Goal: Task Accomplishment & Management: Manage account settings

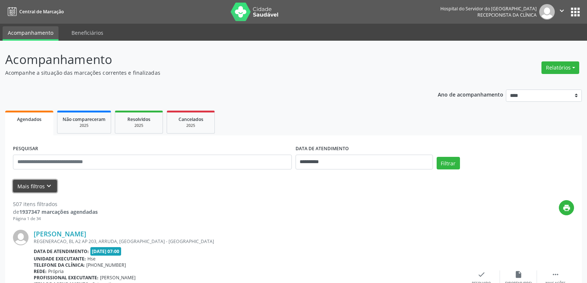
click at [48, 186] on icon "keyboard_arrow_down" at bounding box center [49, 186] width 8 height 8
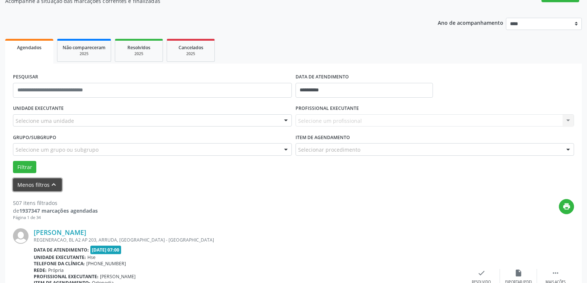
scroll to position [74, 0]
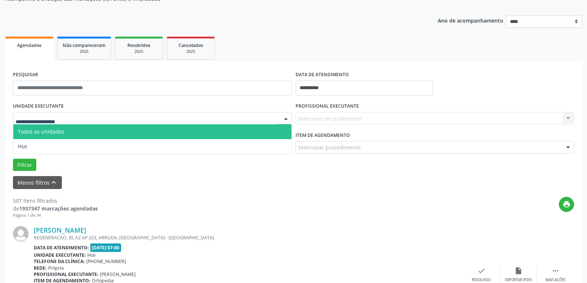
click at [127, 121] on div at bounding box center [152, 118] width 279 height 13
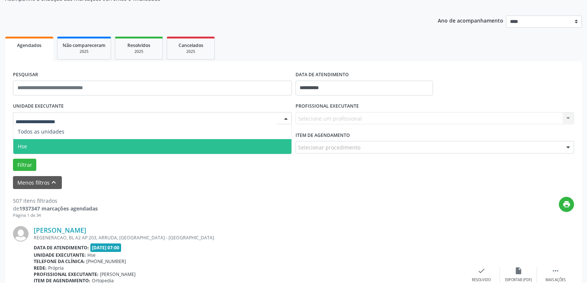
click at [95, 147] on span "Hse" at bounding box center [152, 146] width 278 height 15
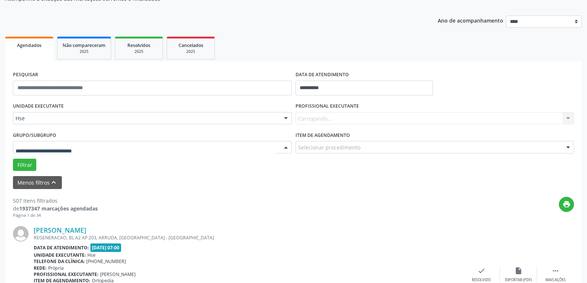
drag, startPoint x: 101, startPoint y: 145, endPoint x: 103, endPoint y: 158, distance: 13.5
click at [102, 147] on div at bounding box center [152, 147] width 279 height 13
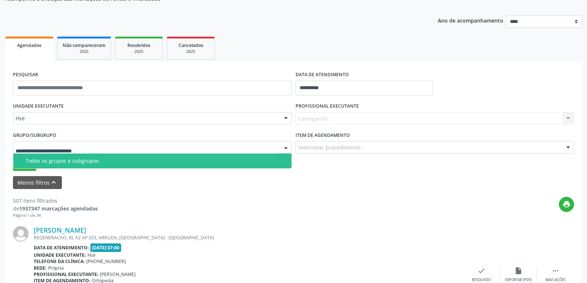
click at [104, 162] on div "Todos os grupos e subgrupos" at bounding box center [156, 161] width 261 height 6
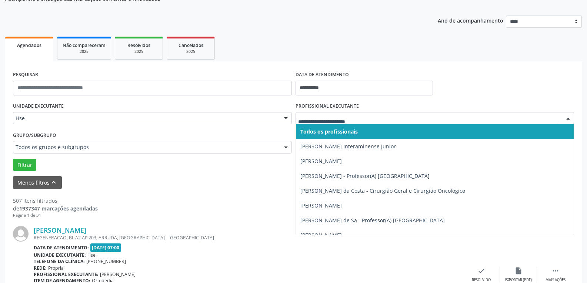
click at [363, 123] on div at bounding box center [434, 118] width 279 height 13
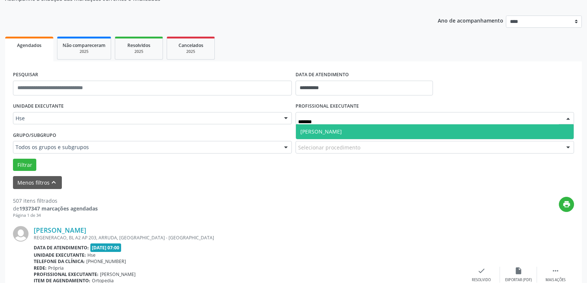
type input "********"
click at [371, 130] on span "[PERSON_NAME]" at bounding box center [435, 131] width 278 height 15
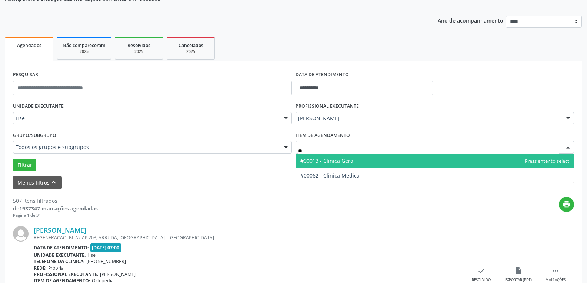
type input "***"
click at [364, 159] on span "#00013 - Clinica Geral" at bounding box center [435, 161] width 278 height 15
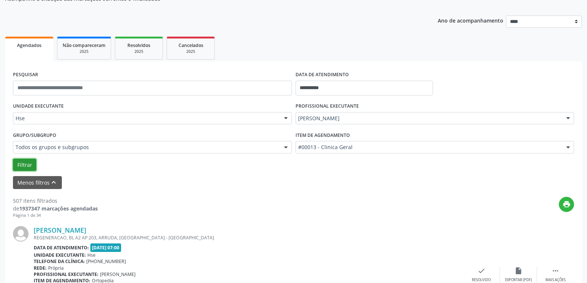
click at [22, 168] on button "Filtrar" at bounding box center [24, 165] width 23 height 13
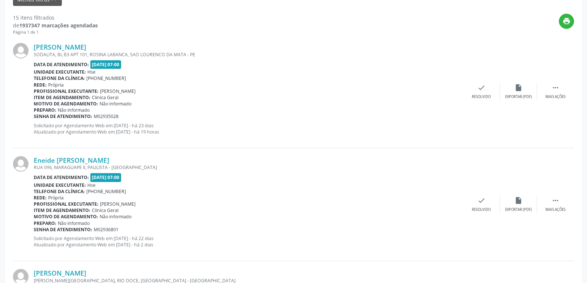
scroll to position [259, 0]
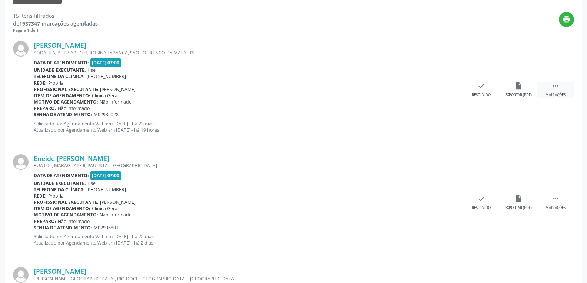
click at [565, 88] on div " Mais ações" at bounding box center [555, 90] width 37 height 16
click at [524, 90] on div "alarm_off Não compareceu" at bounding box center [518, 90] width 37 height 16
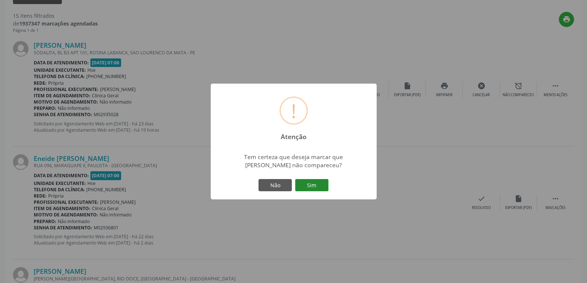
click at [301, 181] on button "Sim" at bounding box center [311, 185] width 33 height 13
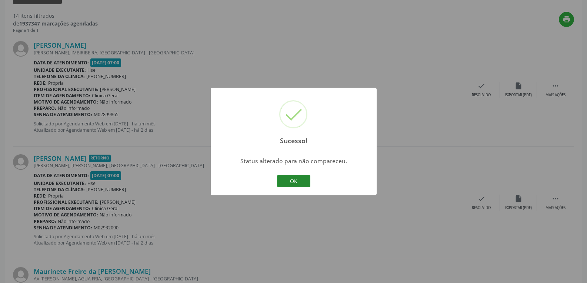
click at [300, 186] on button "OK" at bounding box center [293, 181] width 33 height 13
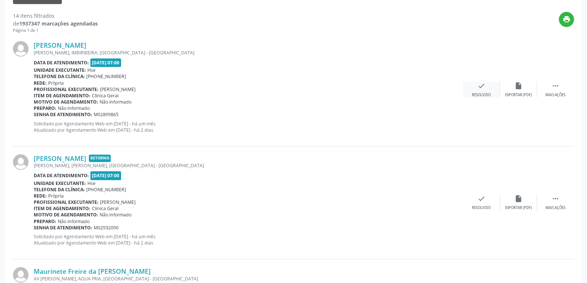
click at [479, 88] on icon "check" at bounding box center [481, 86] width 8 height 8
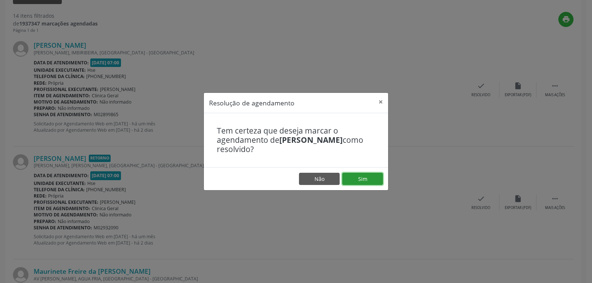
click at [366, 181] on button "Sim" at bounding box center [362, 179] width 41 height 13
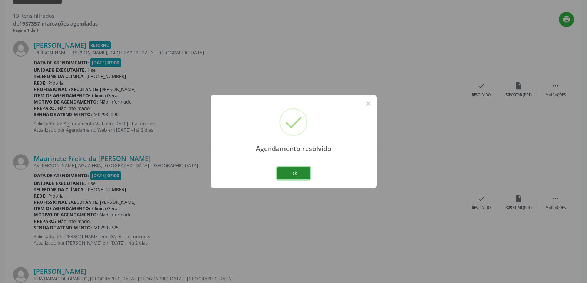
click at [300, 176] on button "Ok" at bounding box center [293, 173] width 33 height 13
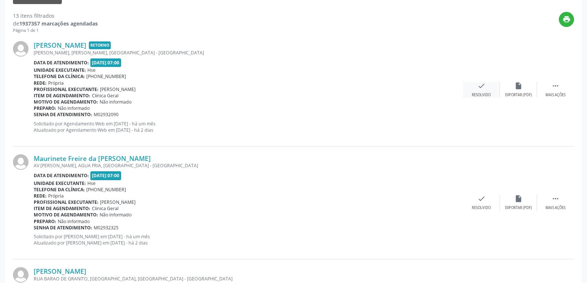
click at [492, 95] on div "check Resolvido" at bounding box center [481, 90] width 37 height 16
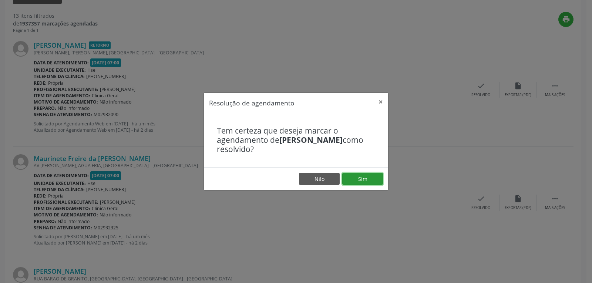
click at [365, 180] on button "Sim" at bounding box center [362, 179] width 41 height 13
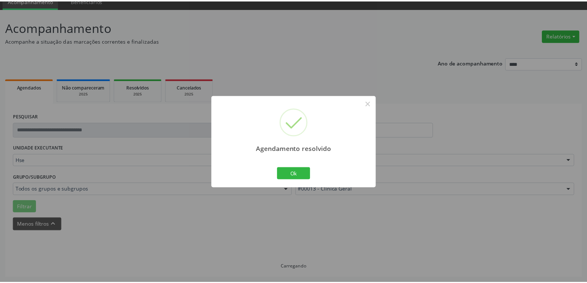
scroll to position [32, 0]
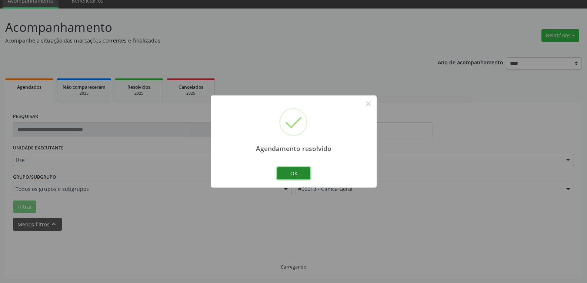
click at [305, 176] on button "Ok" at bounding box center [293, 173] width 33 height 13
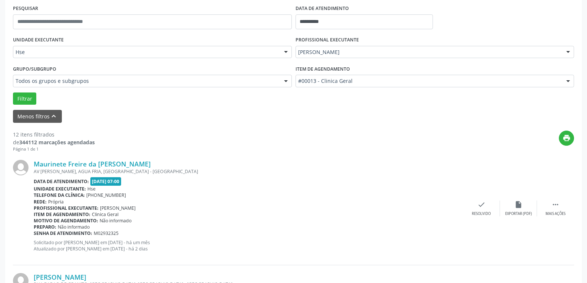
scroll to position [143, 0]
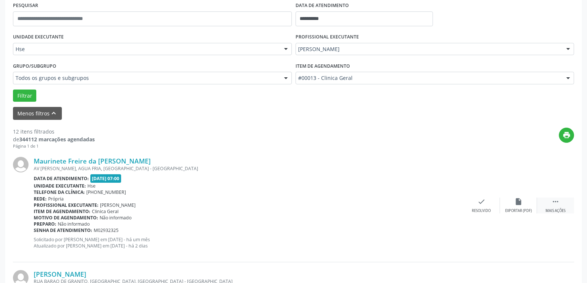
drag, startPoint x: 558, startPoint y: 205, endPoint x: 548, endPoint y: 207, distance: 10.0
click at [557, 207] on div " Mais ações" at bounding box center [555, 206] width 37 height 16
click at [510, 205] on div "alarm_off Não compareceu" at bounding box center [518, 206] width 37 height 16
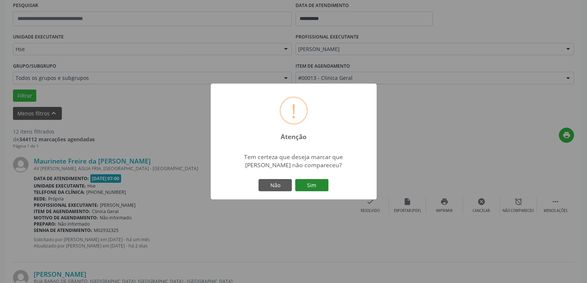
click at [326, 186] on button "Sim" at bounding box center [311, 185] width 33 height 13
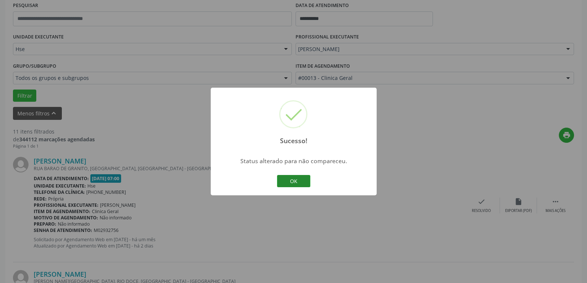
click at [306, 184] on button "OK" at bounding box center [293, 181] width 33 height 13
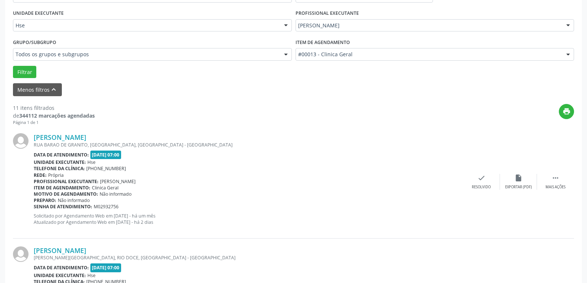
scroll to position [180, 0]
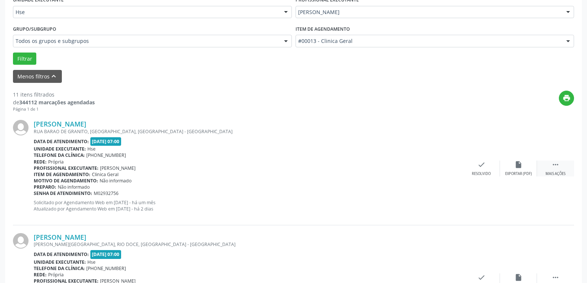
drag, startPoint x: 554, startPoint y: 170, endPoint x: 544, endPoint y: 175, distance: 11.6
click at [553, 171] on div " Mais ações" at bounding box center [555, 169] width 37 height 16
click at [504, 173] on div "Não compareceu" at bounding box center [517, 173] width 31 height 5
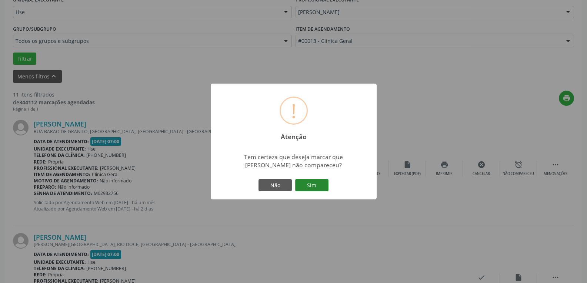
click at [321, 184] on button "Sim" at bounding box center [311, 185] width 33 height 13
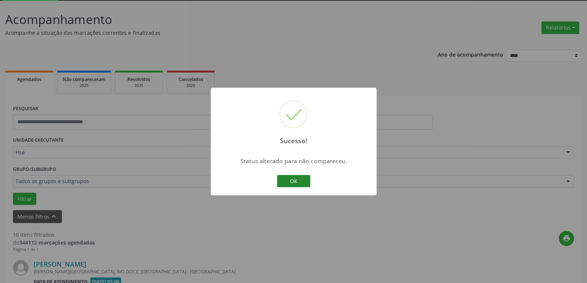
click at [299, 182] on button "OK" at bounding box center [293, 181] width 33 height 13
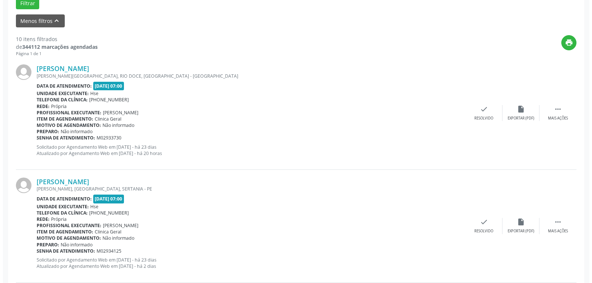
scroll to position [254, 0]
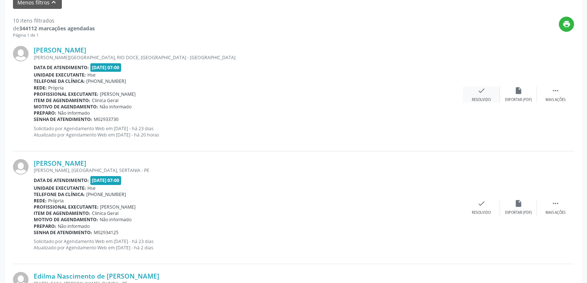
click at [483, 95] on div "check Resolvido" at bounding box center [481, 95] width 37 height 16
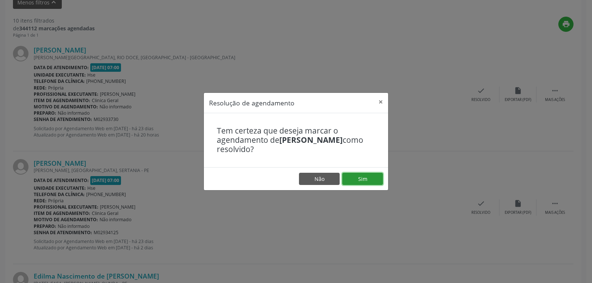
click at [366, 182] on button "Sim" at bounding box center [362, 179] width 41 height 13
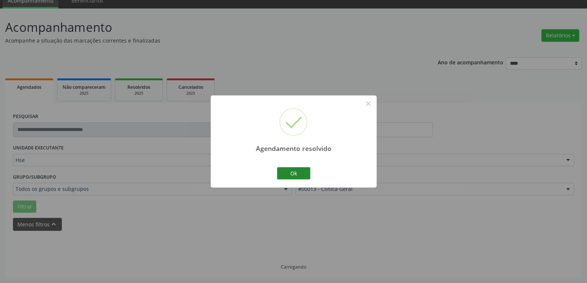
scroll to position [40, 0]
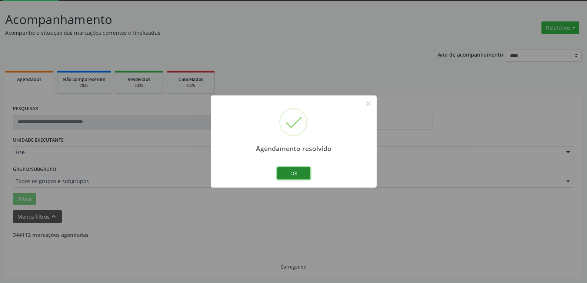
click at [294, 171] on button "Ok" at bounding box center [293, 173] width 33 height 13
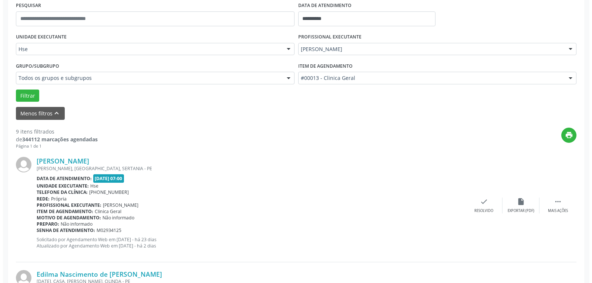
scroll to position [151, 0]
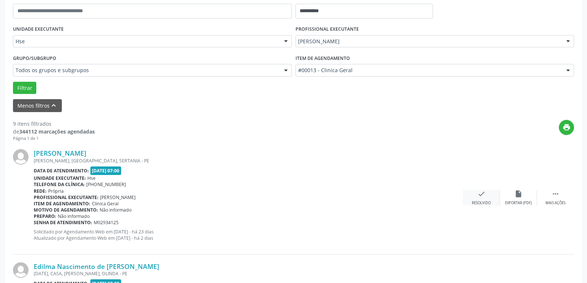
click at [485, 202] on div "Resolvido" at bounding box center [481, 203] width 19 height 5
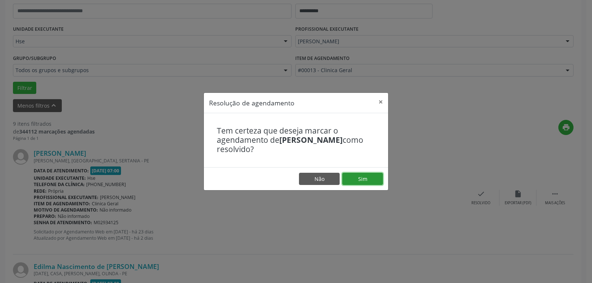
click at [371, 177] on button "Sim" at bounding box center [362, 179] width 41 height 13
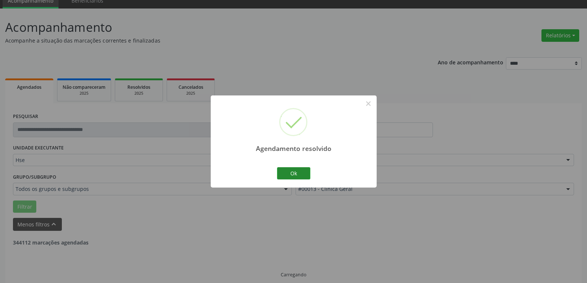
scroll to position [40, 0]
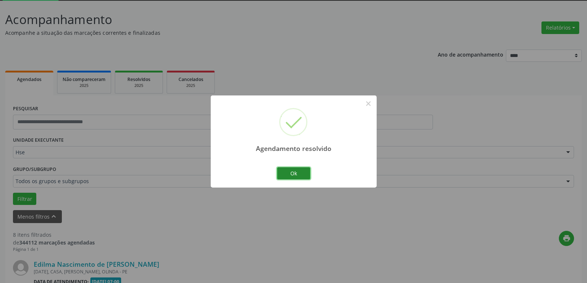
click at [303, 172] on button "Ok" at bounding box center [293, 173] width 33 height 13
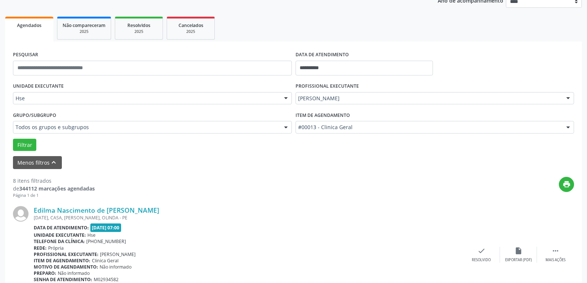
scroll to position [151, 0]
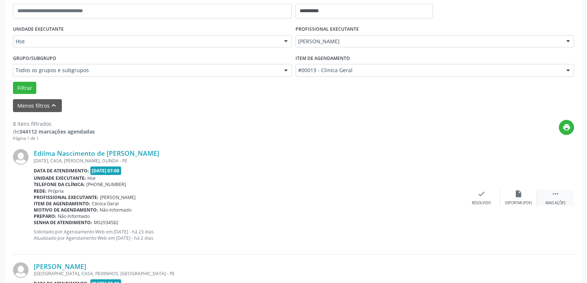
click at [563, 198] on div " Mais ações" at bounding box center [555, 198] width 37 height 16
click at [503, 198] on div "alarm_off Não compareceu" at bounding box center [518, 198] width 37 height 16
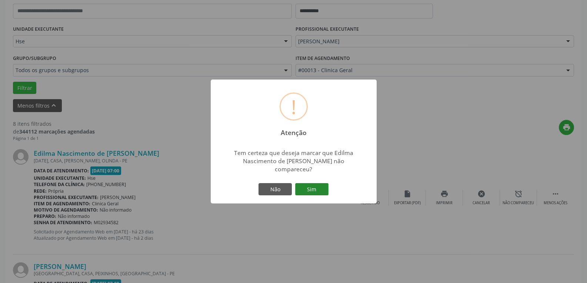
click at [308, 189] on button "Sim" at bounding box center [311, 189] width 33 height 13
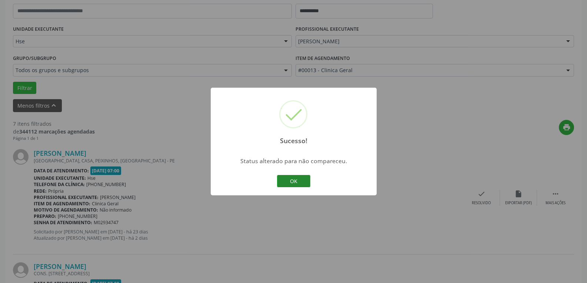
click at [304, 183] on button "OK" at bounding box center [293, 181] width 33 height 13
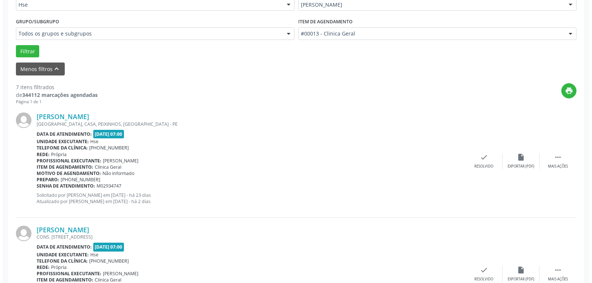
scroll to position [188, 0]
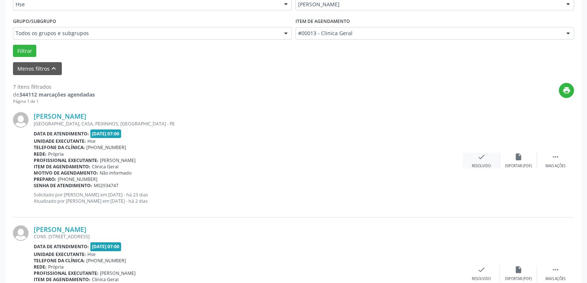
click at [486, 164] on div "Resolvido" at bounding box center [481, 166] width 19 height 5
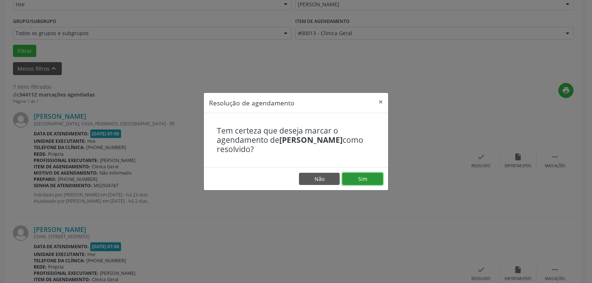
click at [370, 178] on button "Sim" at bounding box center [362, 179] width 41 height 13
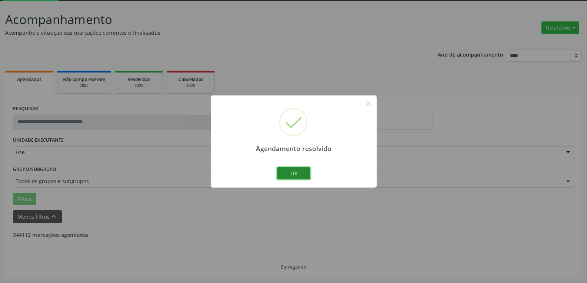
drag, startPoint x: 288, startPoint y: 172, endPoint x: 354, endPoint y: 181, distance: 67.3
click at [288, 172] on button "Ok" at bounding box center [293, 173] width 33 height 13
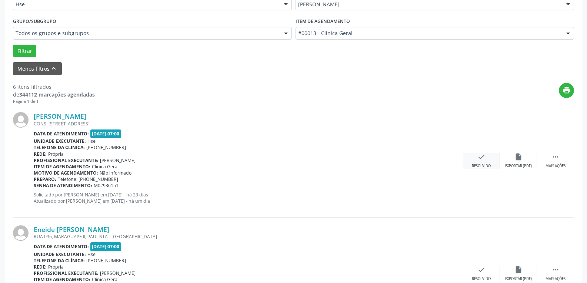
click at [493, 162] on div "check Resolvido" at bounding box center [481, 161] width 37 height 16
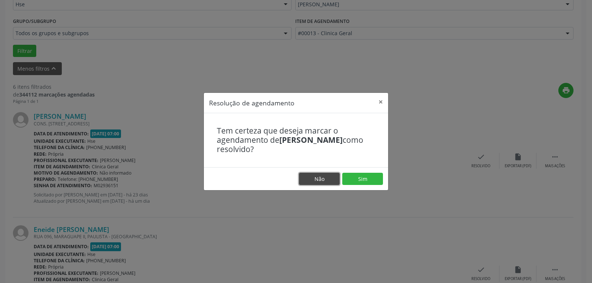
click at [318, 175] on button "Não" at bounding box center [319, 179] width 41 height 13
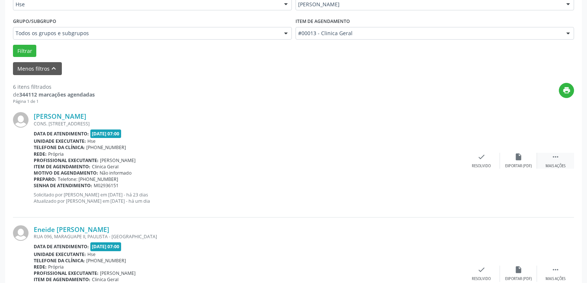
click at [563, 160] on div " Mais ações" at bounding box center [555, 161] width 37 height 16
click at [514, 164] on div "Não compareceu" at bounding box center [517, 166] width 31 height 5
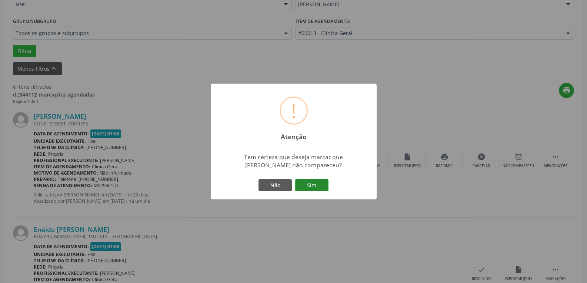
click at [321, 190] on button "Sim" at bounding box center [311, 185] width 33 height 13
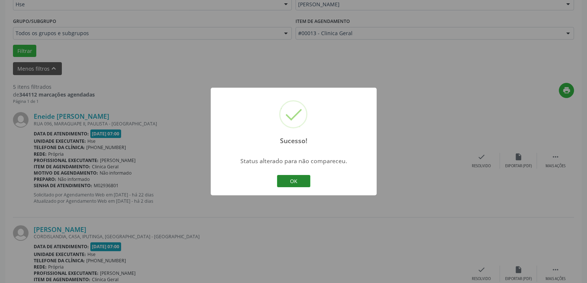
click at [291, 179] on button "OK" at bounding box center [293, 181] width 33 height 13
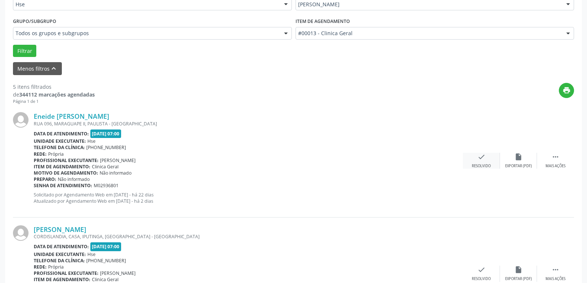
click at [481, 165] on div "Resolvido" at bounding box center [481, 166] width 19 height 5
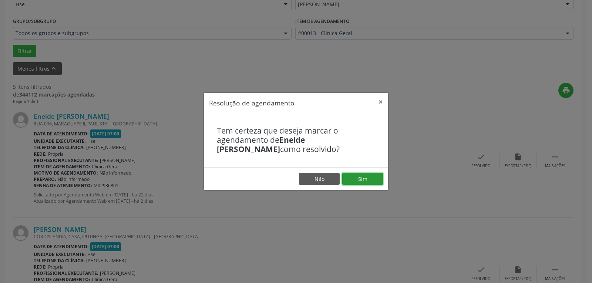
click at [371, 177] on button "Sim" at bounding box center [362, 179] width 41 height 13
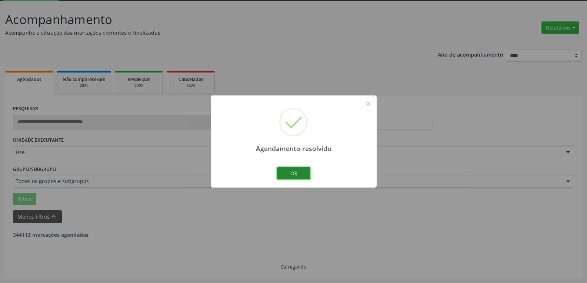
click at [305, 175] on button "Ok" at bounding box center [293, 173] width 33 height 13
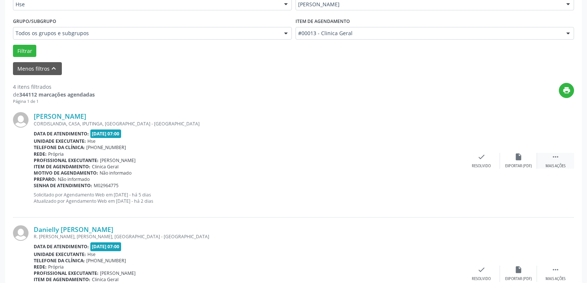
click at [549, 163] on div " Mais ações" at bounding box center [555, 161] width 37 height 16
drag, startPoint x: 521, startPoint y: 161, endPoint x: 517, endPoint y: 166, distance: 5.9
click at [517, 166] on div "alarm_off Não compareceu" at bounding box center [518, 161] width 37 height 16
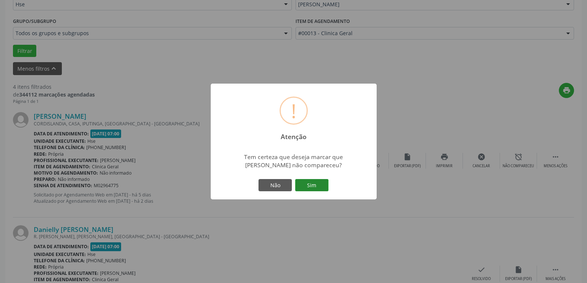
click at [318, 185] on button "Sim" at bounding box center [311, 185] width 33 height 13
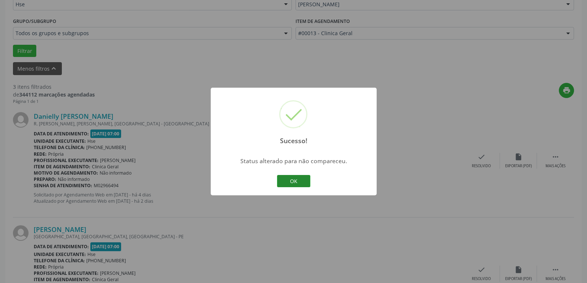
click at [297, 179] on button "OK" at bounding box center [293, 181] width 33 height 13
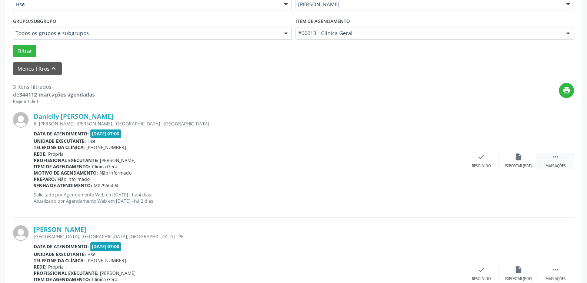
click at [556, 157] on icon "" at bounding box center [555, 157] width 8 height 8
click at [522, 164] on div "Não compareceu" at bounding box center [517, 166] width 31 height 5
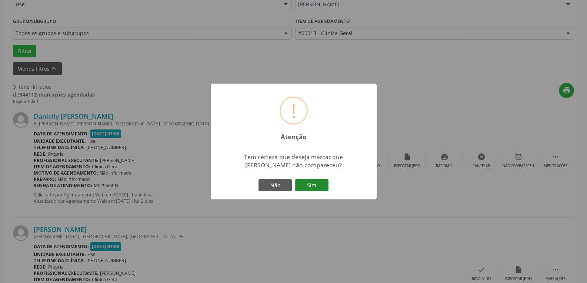
click at [319, 186] on button "Sim" at bounding box center [311, 185] width 33 height 13
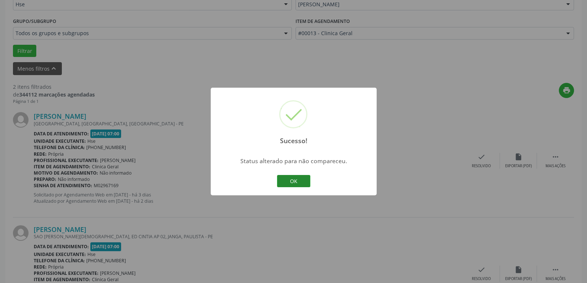
click at [294, 182] on button "OK" at bounding box center [293, 181] width 33 height 13
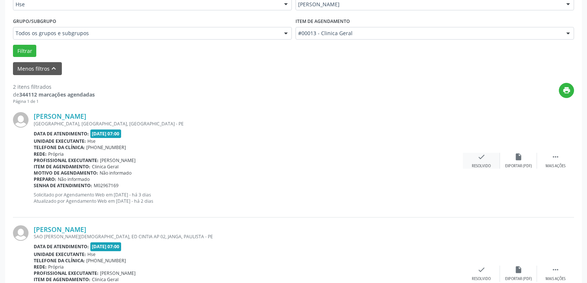
click at [473, 159] on div "check Resolvido" at bounding box center [481, 161] width 37 height 16
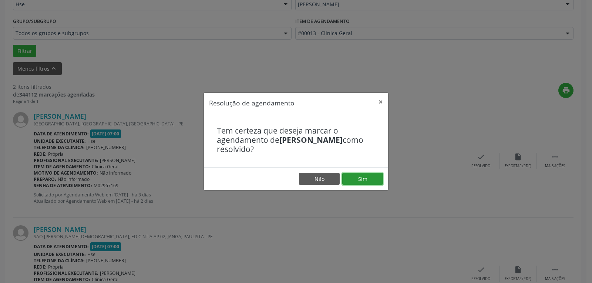
click at [373, 180] on button "Sim" at bounding box center [362, 179] width 41 height 13
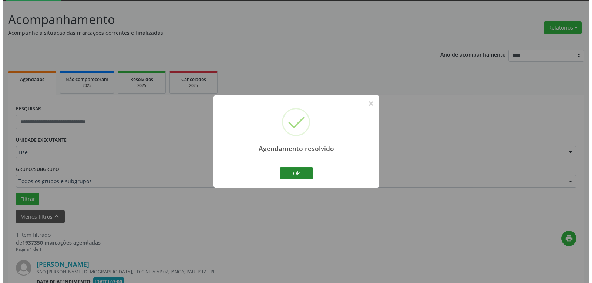
scroll to position [135, 0]
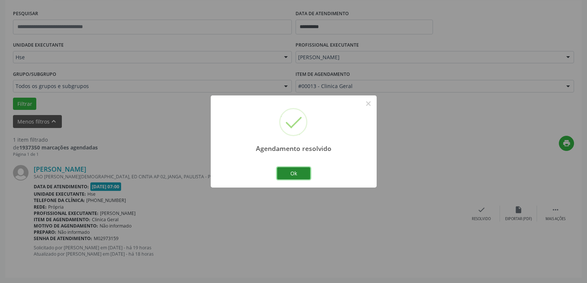
click at [294, 173] on button "Ok" at bounding box center [293, 173] width 33 height 13
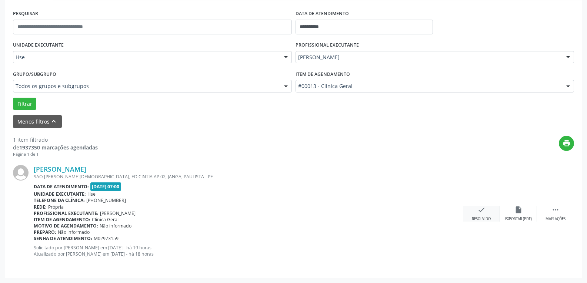
click at [479, 214] on icon "check" at bounding box center [481, 210] width 8 height 8
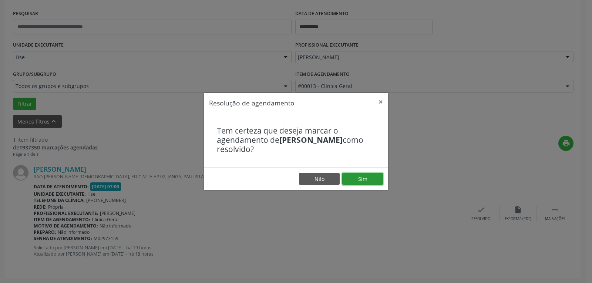
click at [369, 180] on button "Sim" at bounding box center [362, 179] width 41 height 13
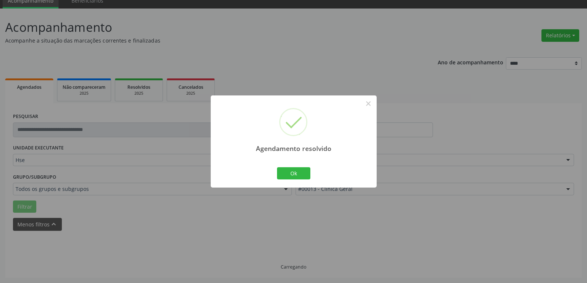
scroll to position [16, 0]
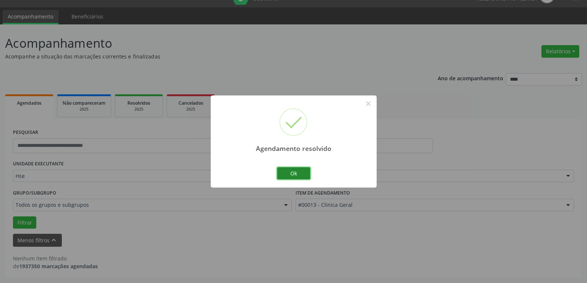
click at [292, 170] on button "Ok" at bounding box center [293, 173] width 33 height 13
